Goal: Information Seeking & Learning: Find specific fact

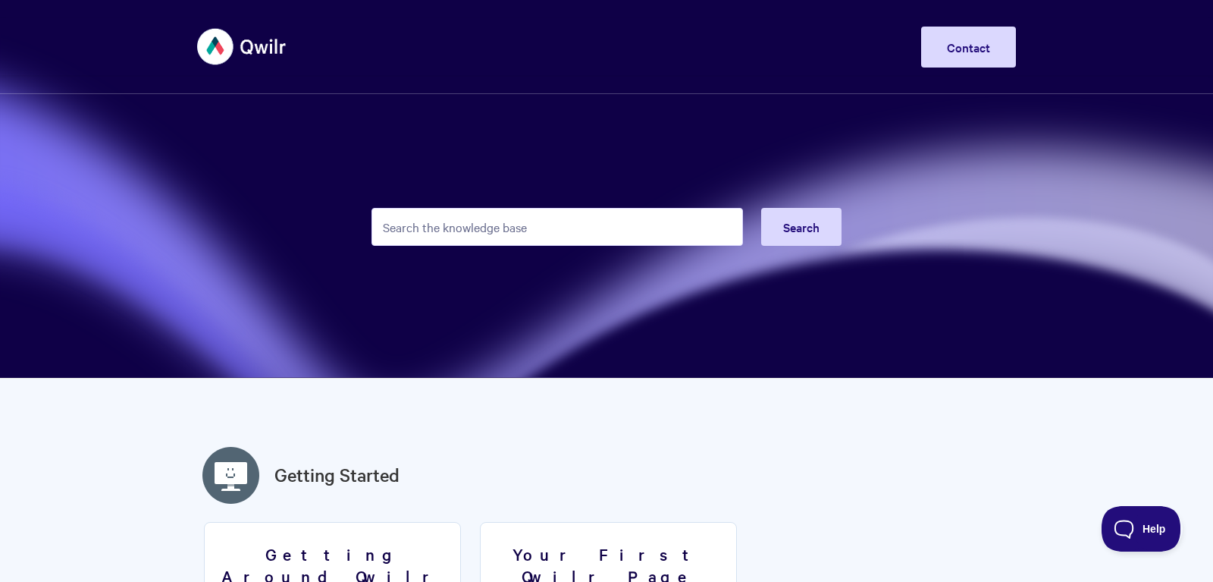
click at [531, 246] on form "Search" at bounding box center [606, 227] width 470 height 74
click at [530, 235] on input "Search the knowledge base" at bounding box center [556, 227] width 371 height 38
type input "hello"
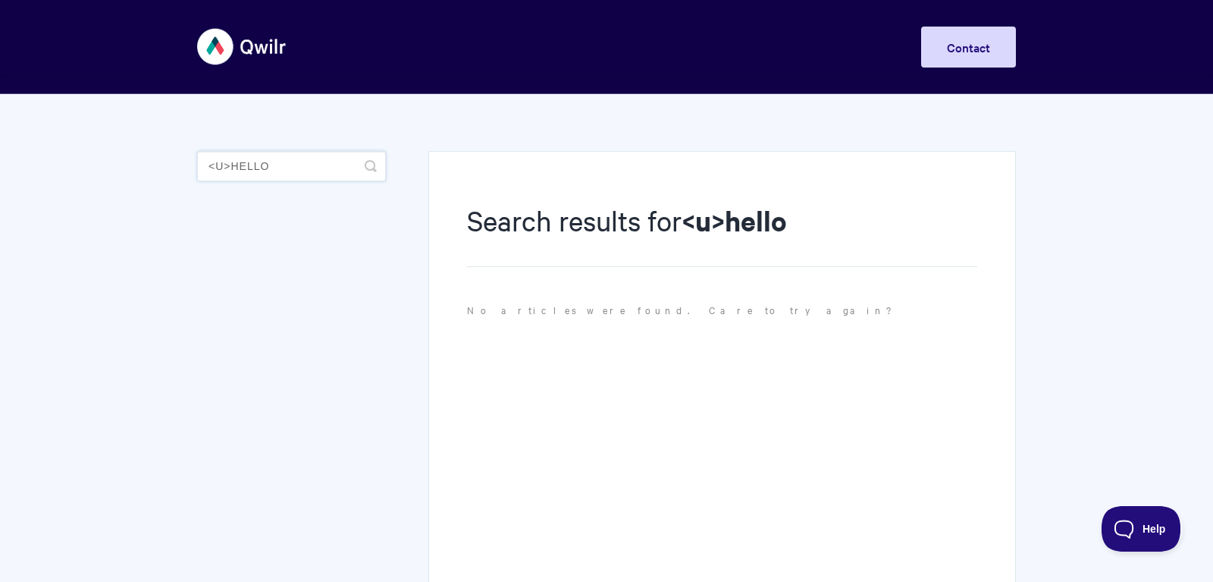
drag, startPoint x: 265, startPoint y: 163, endPoint x: 219, endPoint y: 164, distance: 46.3
click at [219, 164] on input "<u>hello" at bounding box center [291, 166] width 189 height 30
click at [336, 171] on input "<u>hello" at bounding box center [291, 166] width 189 height 30
